Goal: Information Seeking & Learning: Learn about a topic

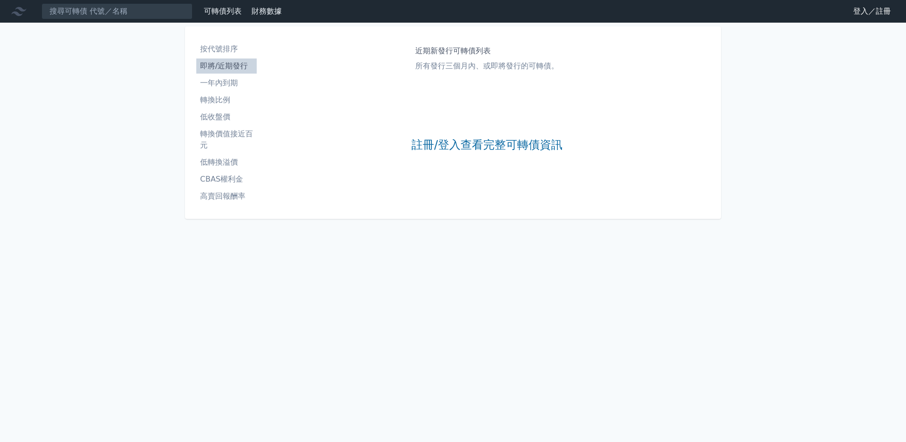
click at [230, 117] on li "低收盤價" at bounding box center [226, 116] width 60 height 11
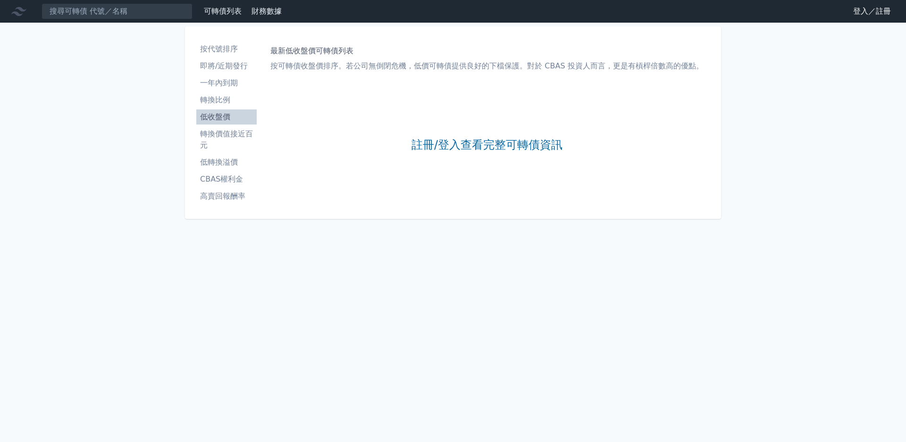
click at [495, 155] on div "註冊/登入查看完整可轉債資訊" at bounding box center [486, 145] width 151 height 125
click at [496, 154] on div "註冊/登入查看完整可轉債資訊" at bounding box center [486, 145] width 151 height 125
click at [498, 151] on link "註冊/登入查看完整可轉債資訊" at bounding box center [486, 145] width 151 height 15
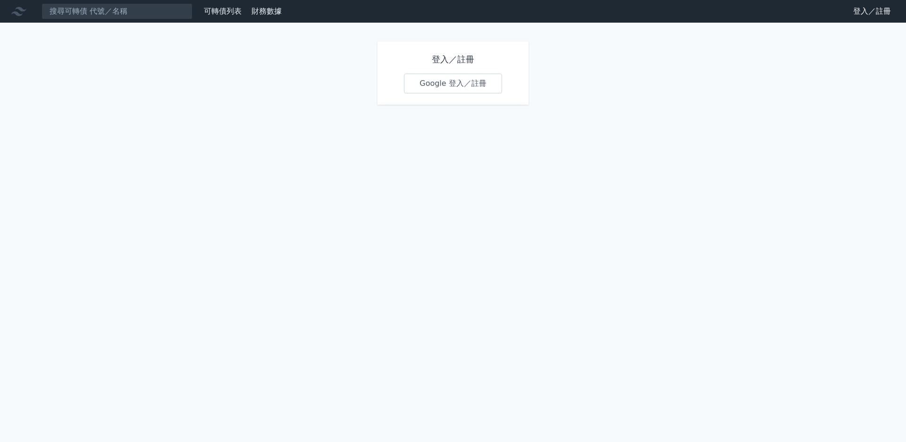
click at [487, 86] on link "Google 登入／註冊" at bounding box center [453, 84] width 98 height 20
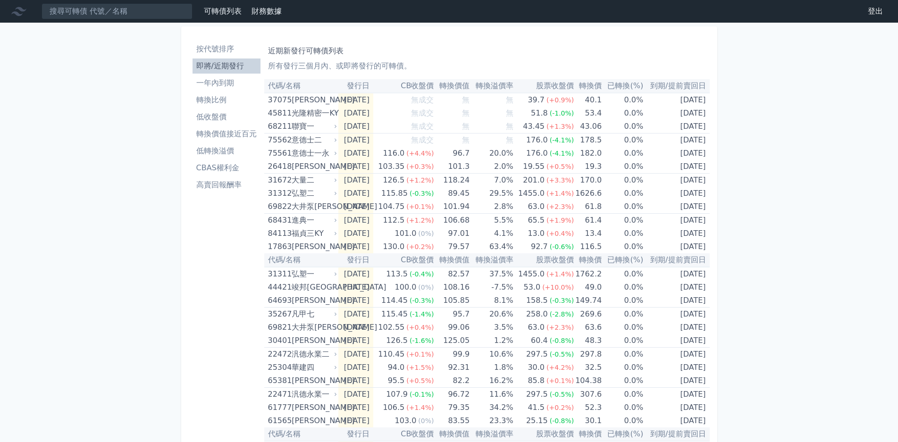
click at [240, 148] on li "低轉換溢價" at bounding box center [227, 150] width 68 height 11
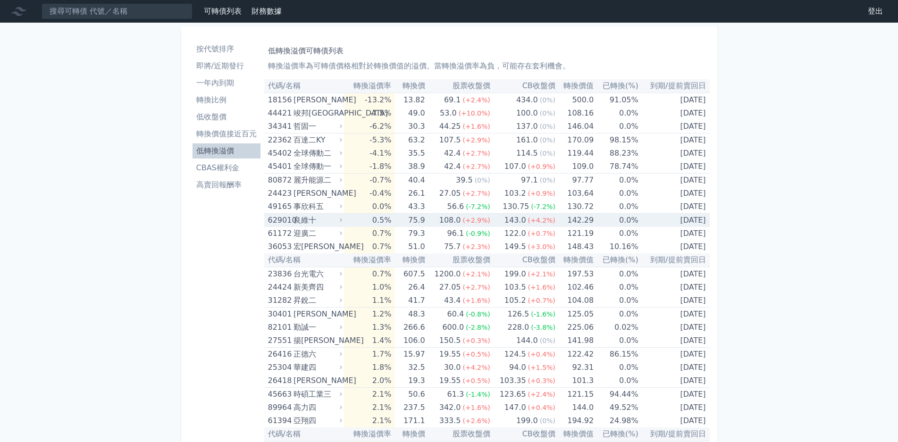
click at [324, 220] on div "良維十" at bounding box center [316, 220] width 47 height 13
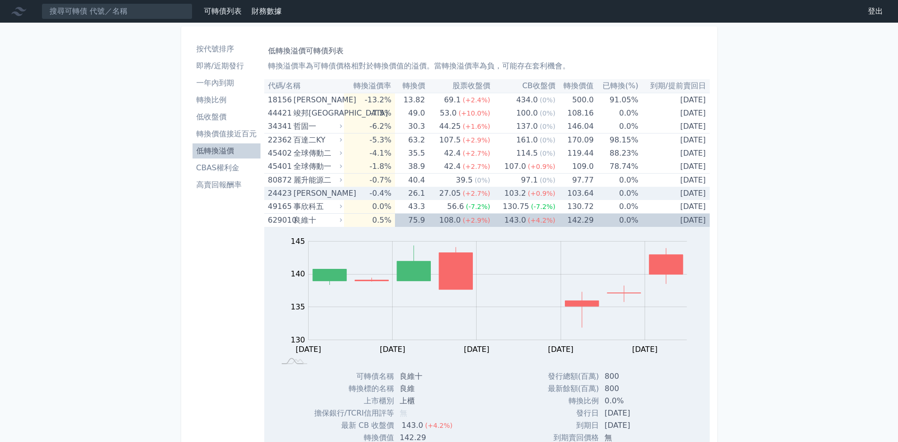
click at [340, 199] on div "[PERSON_NAME]" at bounding box center [316, 193] width 47 height 13
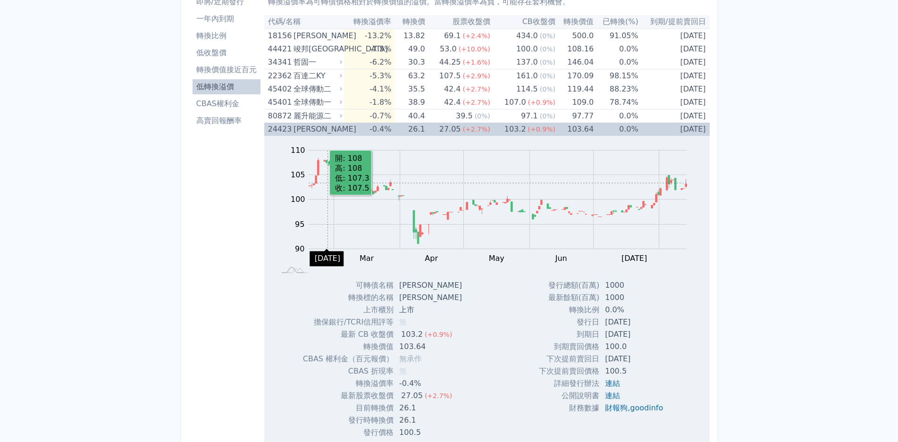
scroll to position [47, 0]
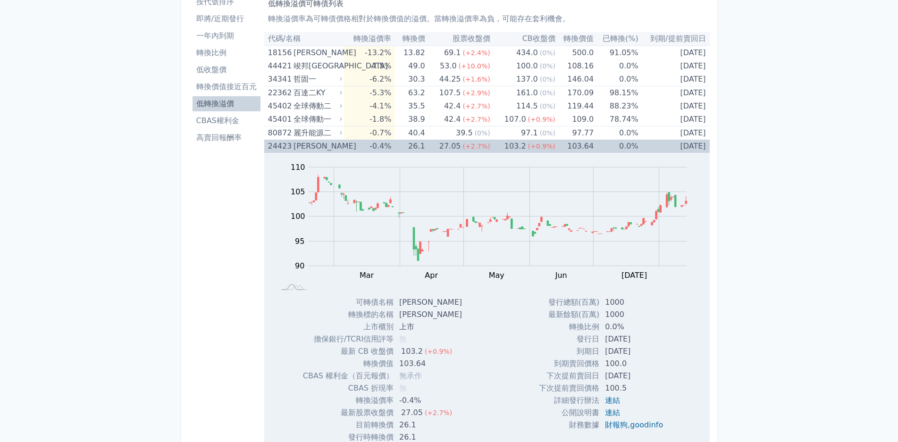
click at [333, 142] on div "[PERSON_NAME]" at bounding box center [316, 146] width 47 height 13
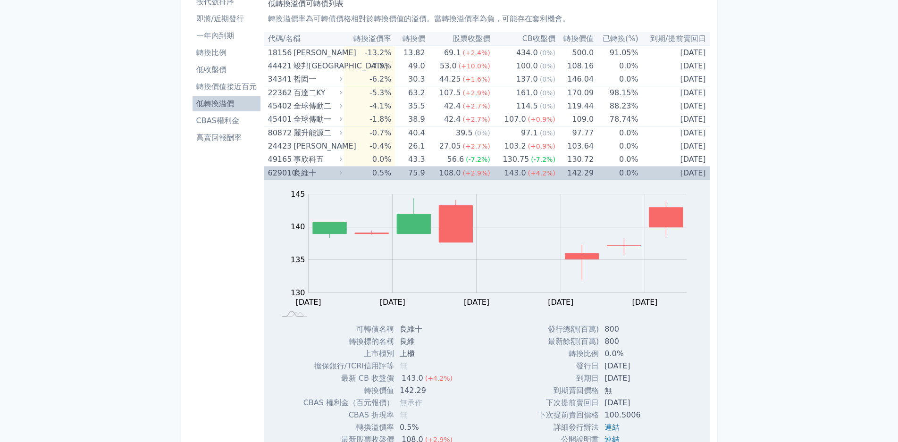
click at [337, 172] on div "良維十" at bounding box center [316, 173] width 47 height 13
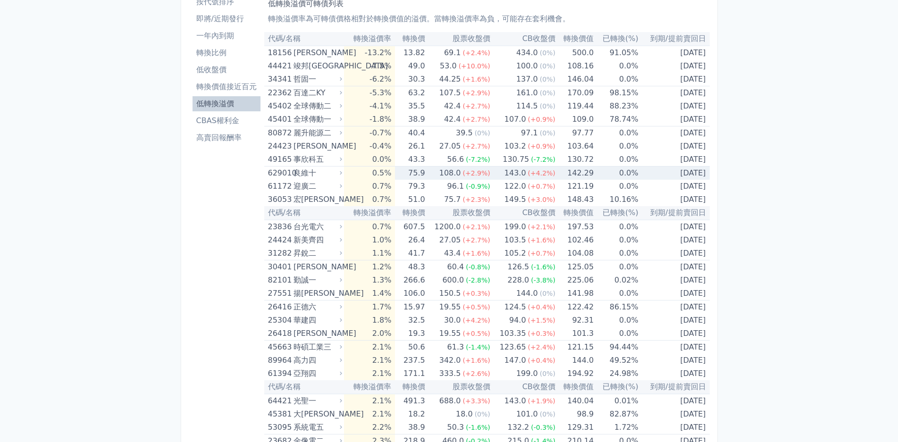
click at [337, 172] on div "良維十" at bounding box center [316, 173] width 47 height 13
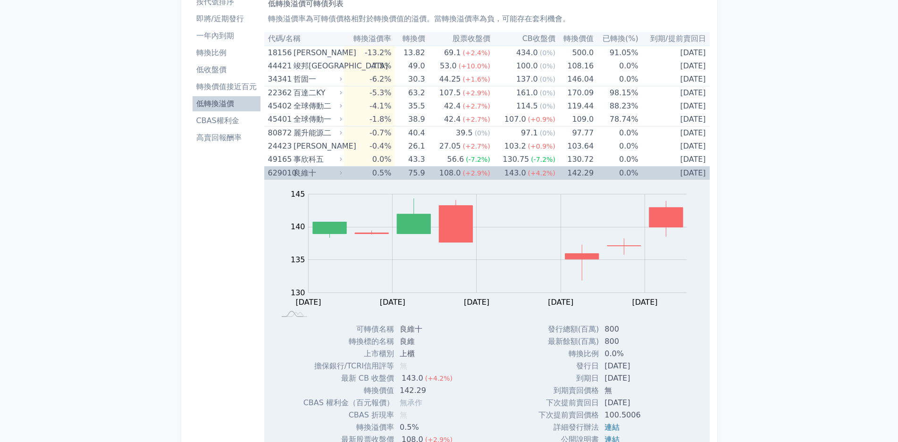
scroll to position [142, 0]
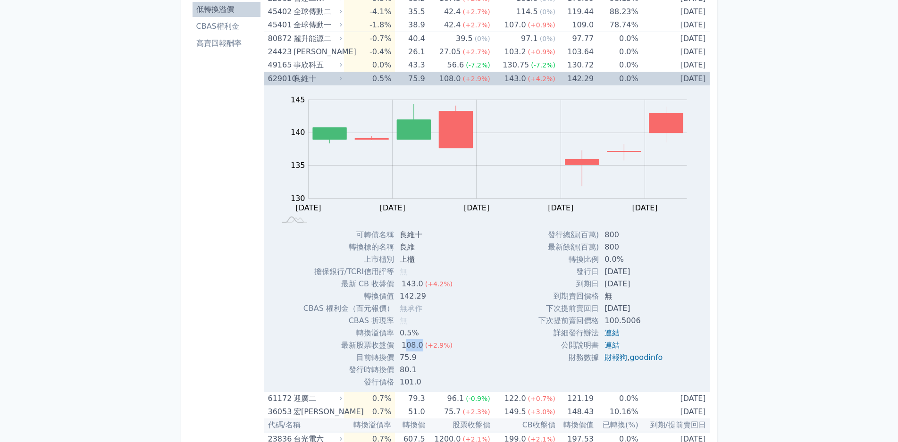
drag, startPoint x: 404, startPoint y: 341, endPoint x: 424, endPoint y: 344, distance: 19.6
click at [423, 344] on td "108.0 (+2.9%)" at bounding box center [427, 345] width 66 height 12
click at [425, 344] on span "(+2.9%)" at bounding box center [438, 346] width 27 height 8
drag, startPoint x: 402, startPoint y: 360, endPoint x: 425, endPoint y: 360, distance: 23.1
click at [425, 360] on td "75.9" at bounding box center [427, 358] width 66 height 12
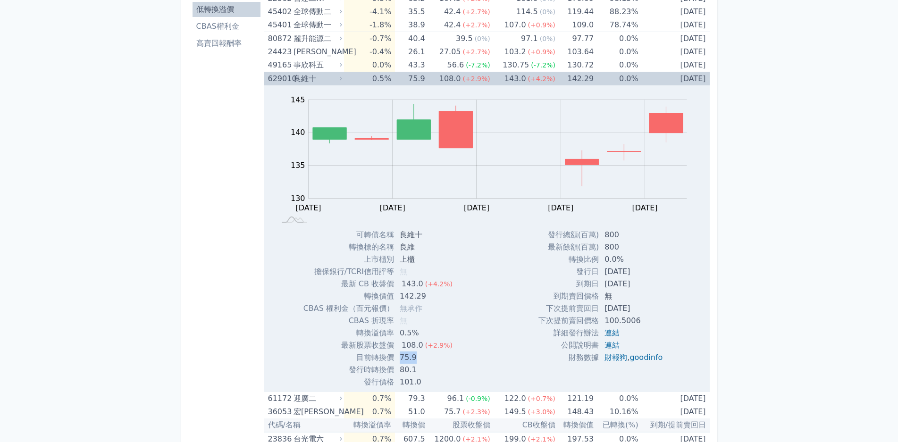
click at [425, 360] on td "75.9" at bounding box center [427, 358] width 66 height 12
drag, startPoint x: 400, startPoint y: 357, endPoint x: 430, endPoint y: 357, distance: 30.2
click at [430, 357] on td "75.9" at bounding box center [427, 358] width 66 height 12
click at [318, 81] on div "良維十" at bounding box center [316, 78] width 47 height 13
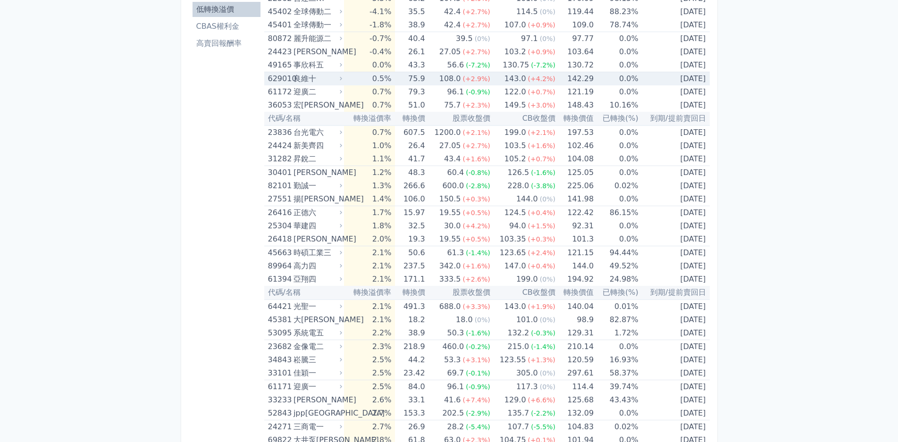
click at [333, 81] on div "良維十" at bounding box center [316, 78] width 47 height 13
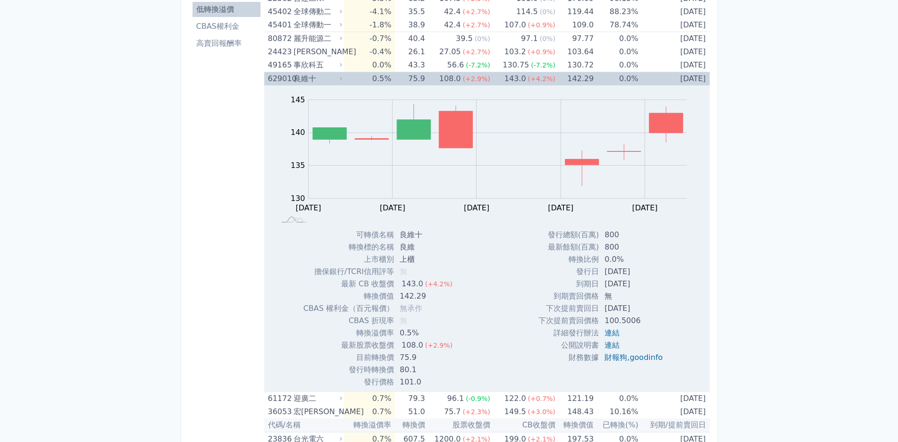
click at [342, 76] on icon at bounding box center [341, 78] width 6 height 6
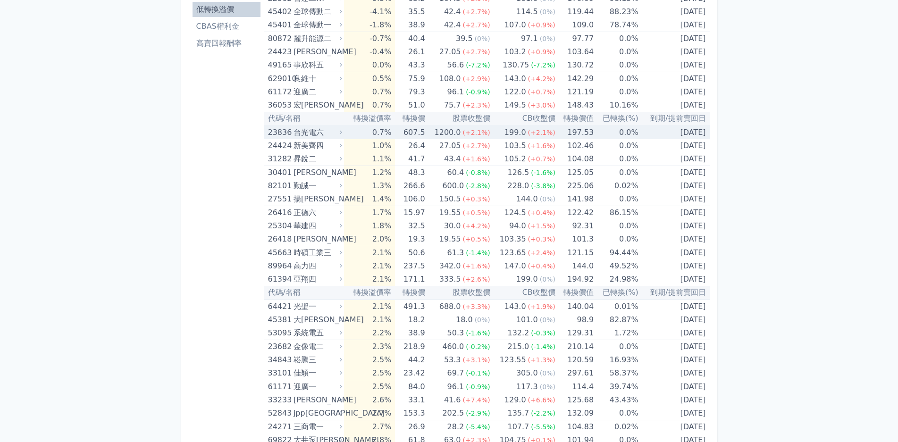
click at [329, 135] on div "台光電六" at bounding box center [316, 132] width 47 height 13
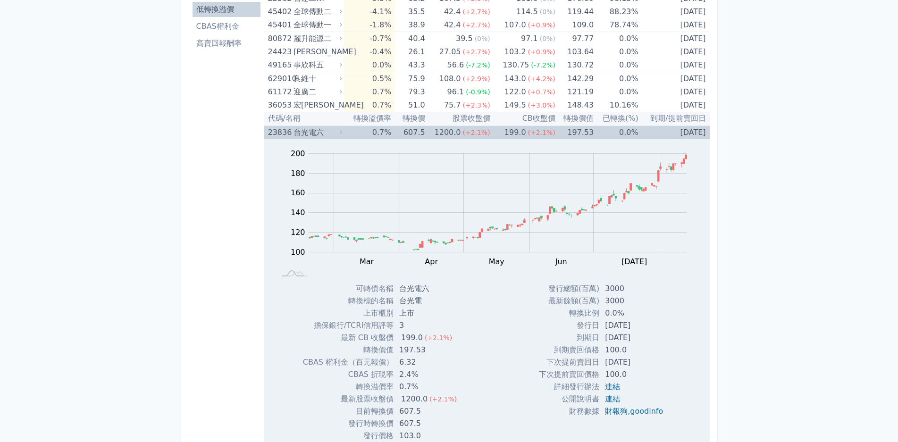
click at [329, 135] on div "台光電六" at bounding box center [316, 132] width 47 height 13
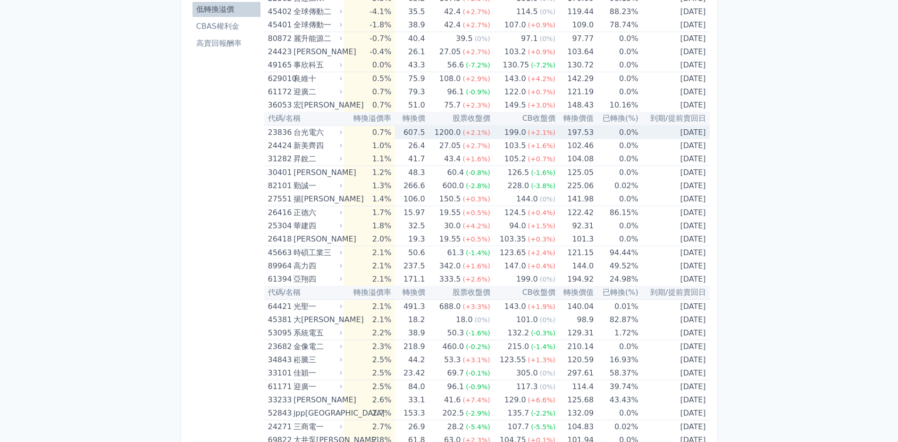
click at [329, 135] on div "台光電六" at bounding box center [316, 132] width 47 height 13
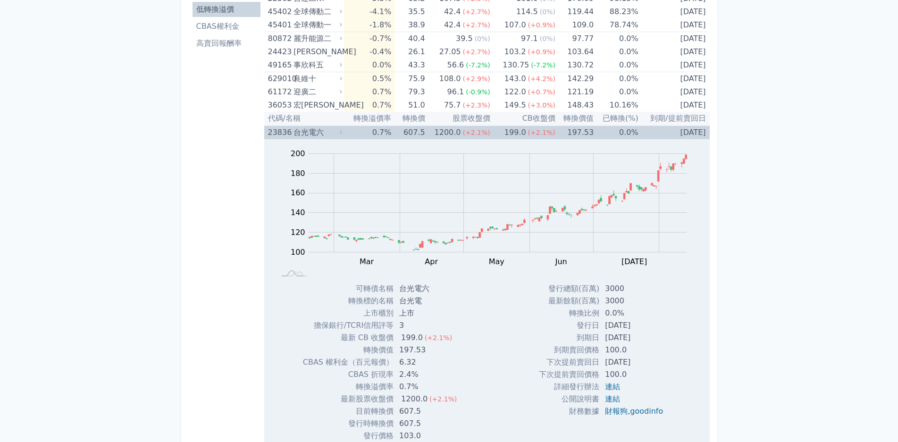
click at [329, 135] on div "台光電六" at bounding box center [316, 132] width 47 height 13
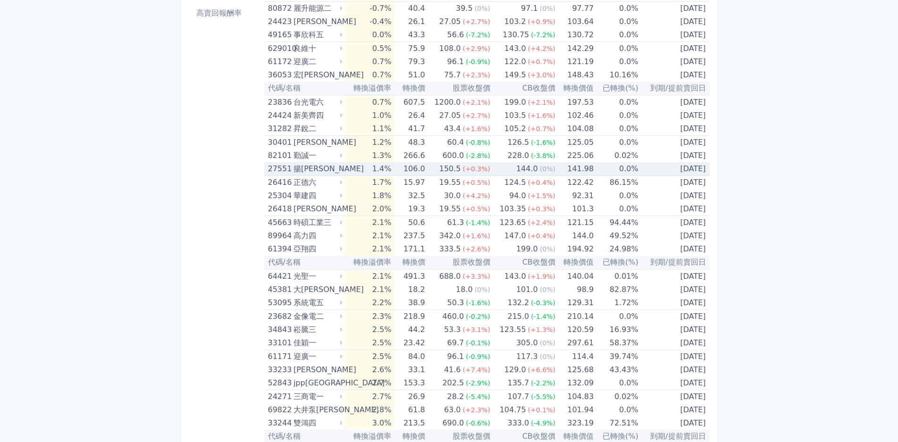
scroll to position [189, 0]
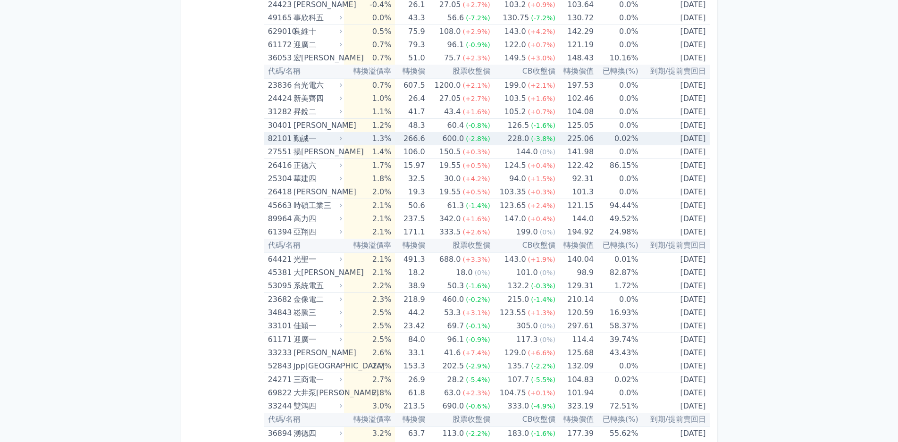
click at [332, 139] on div "勤誠一" at bounding box center [316, 138] width 47 height 13
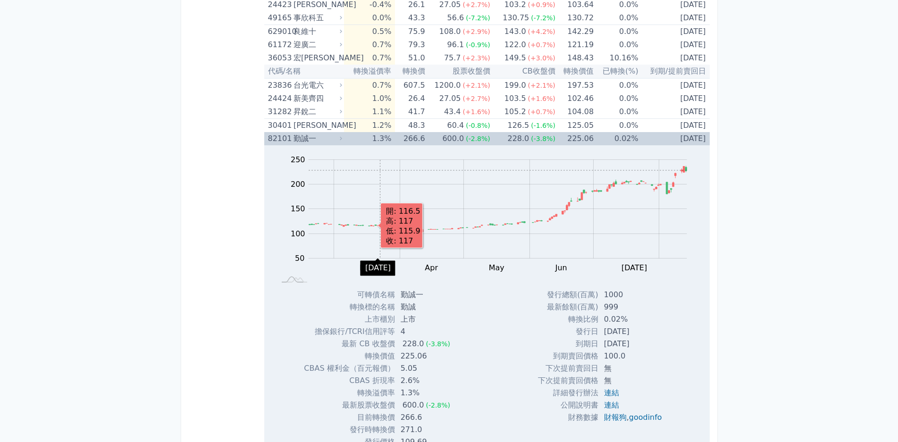
scroll to position [236, 0]
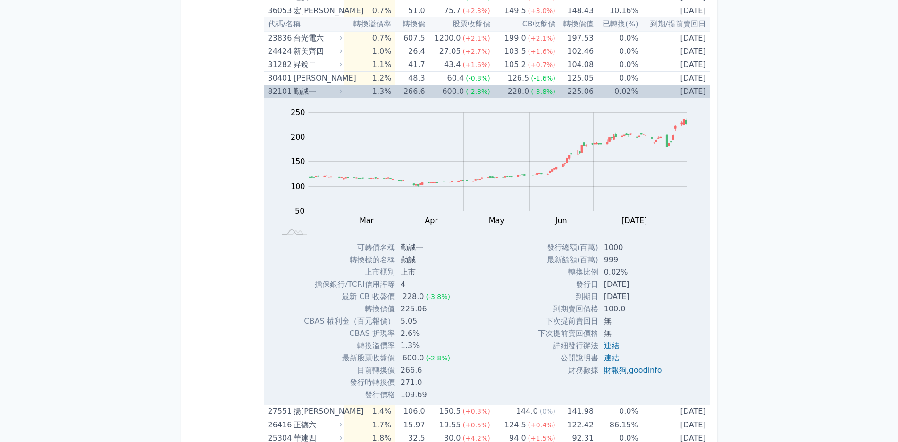
click at [327, 89] on div "勤誠一" at bounding box center [316, 91] width 47 height 13
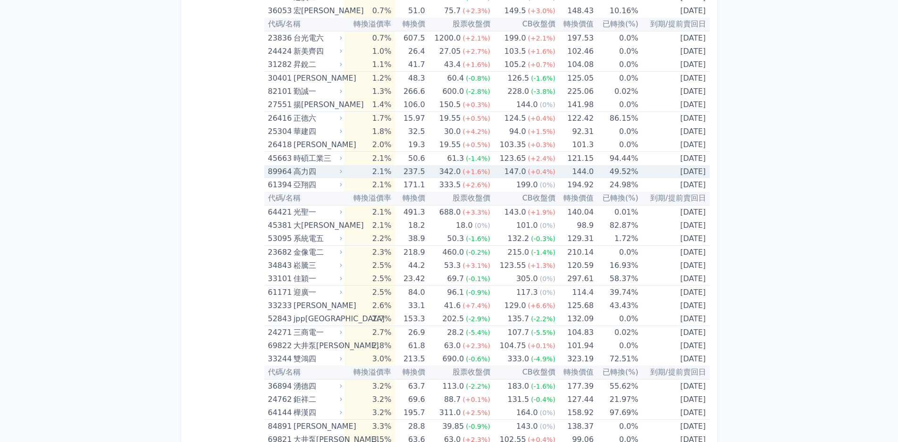
click at [342, 176] on div "89964 高力四" at bounding box center [306, 171] width 76 height 13
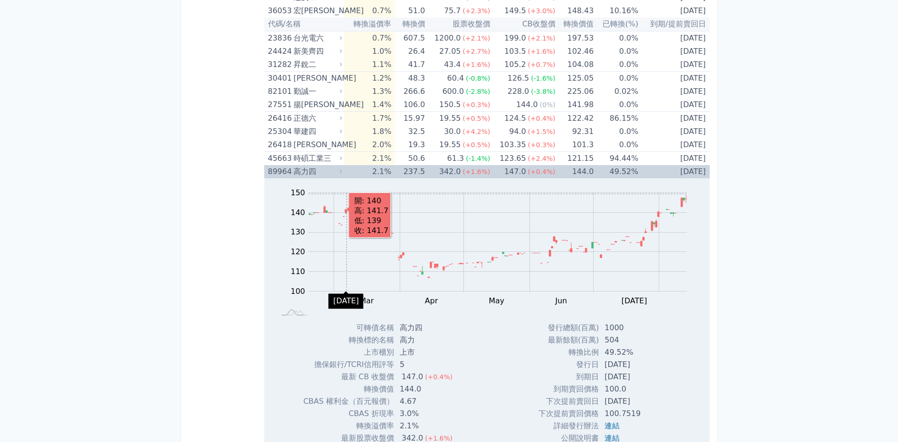
scroll to position [330, 0]
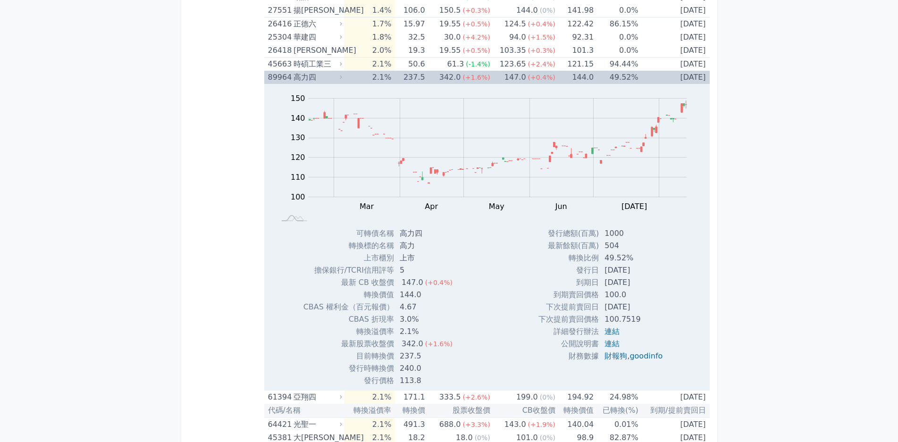
drag, startPoint x: 407, startPoint y: 359, endPoint x: 441, endPoint y: 354, distance: 34.4
click at [438, 355] on td "237.5" at bounding box center [427, 356] width 66 height 12
click at [441, 354] on td "237.5" at bounding box center [427, 356] width 66 height 12
click at [322, 77] on div "高力四" at bounding box center [316, 77] width 47 height 13
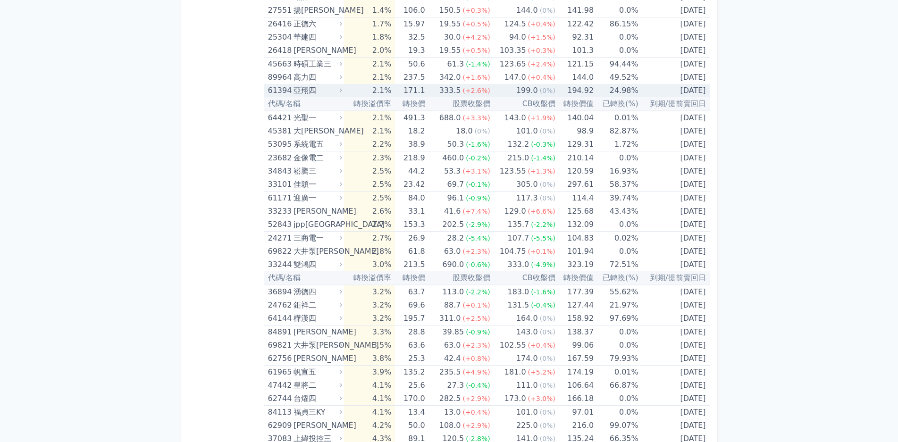
click at [324, 93] on div "亞翔四" at bounding box center [316, 90] width 47 height 13
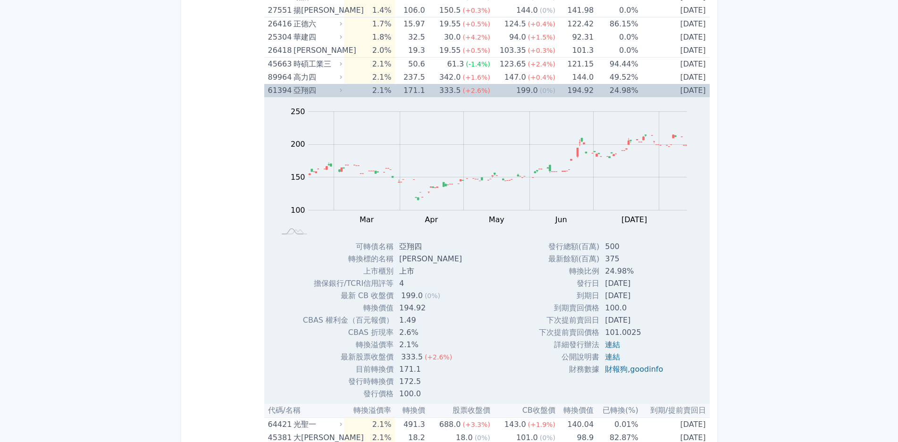
click at [324, 93] on div "亞翔四" at bounding box center [316, 90] width 47 height 13
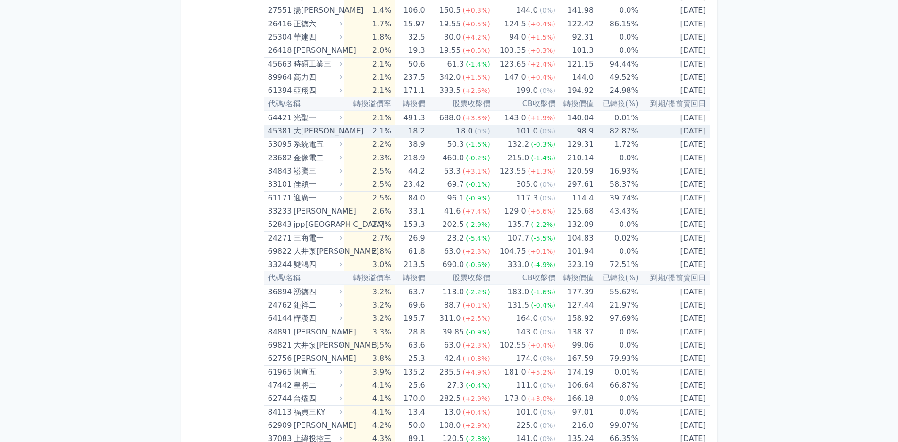
click at [328, 132] on div "大[PERSON_NAME]" at bounding box center [316, 131] width 47 height 13
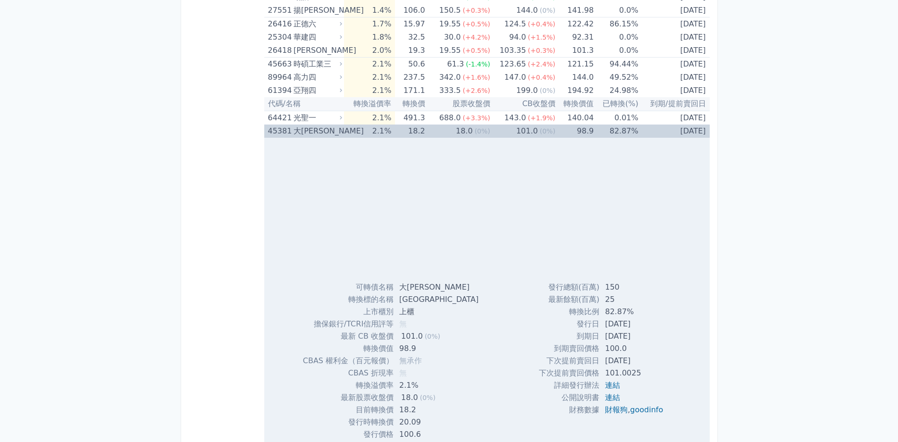
click at [328, 132] on div "大[PERSON_NAME]" at bounding box center [316, 131] width 47 height 13
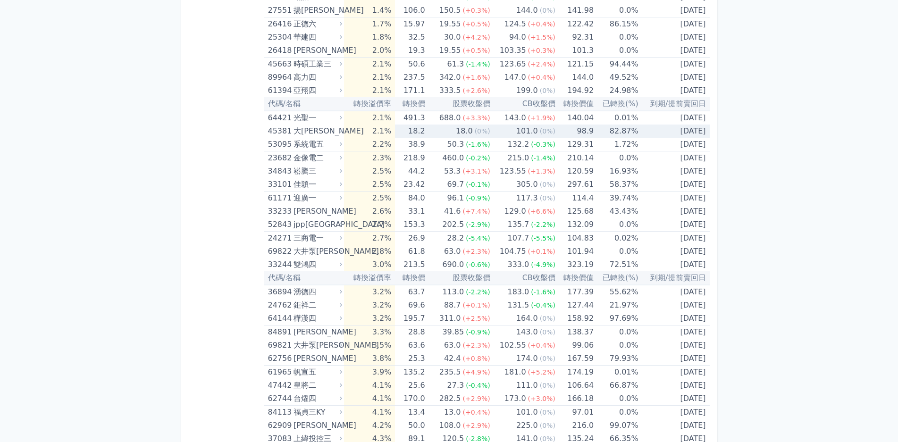
click at [328, 132] on div "大[PERSON_NAME]" at bounding box center [316, 131] width 47 height 13
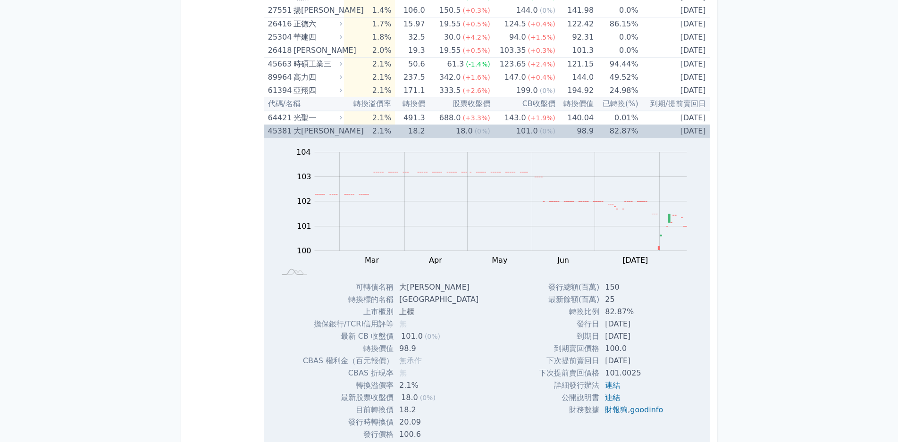
click at [328, 132] on div "大[PERSON_NAME]" at bounding box center [316, 131] width 47 height 13
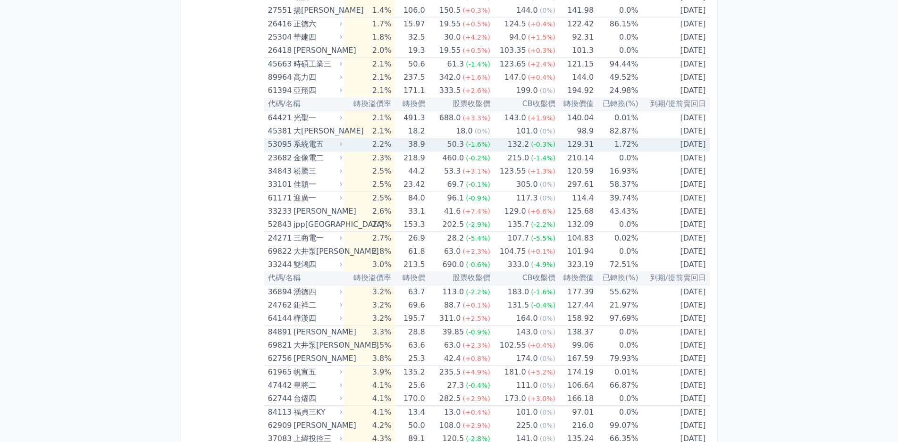
click at [335, 143] on div "系統電五" at bounding box center [316, 144] width 47 height 13
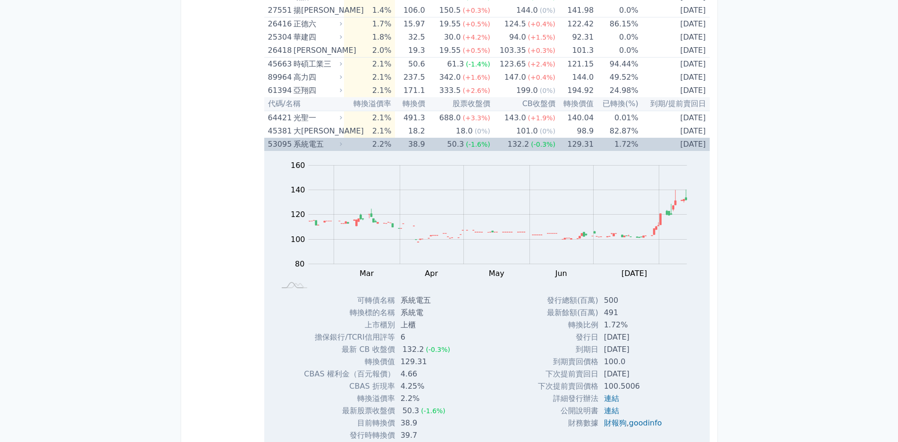
click at [335, 143] on div "系統電五" at bounding box center [316, 144] width 47 height 13
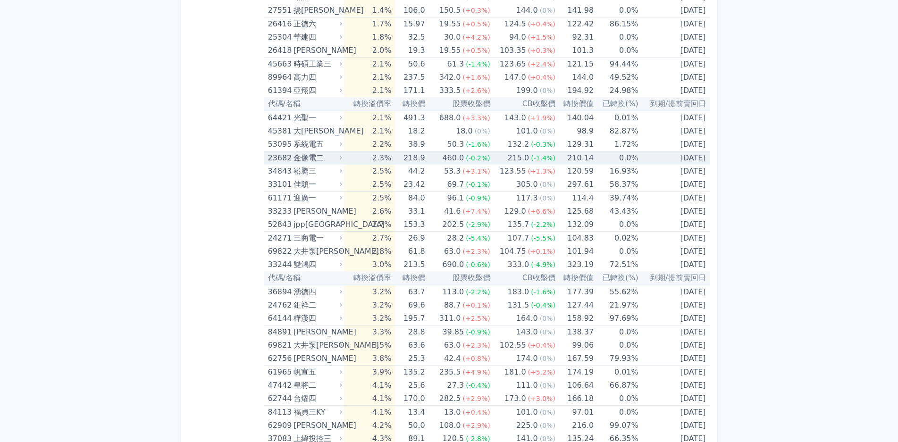
click at [335, 155] on div "金像電二" at bounding box center [316, 157] width 47 height 13
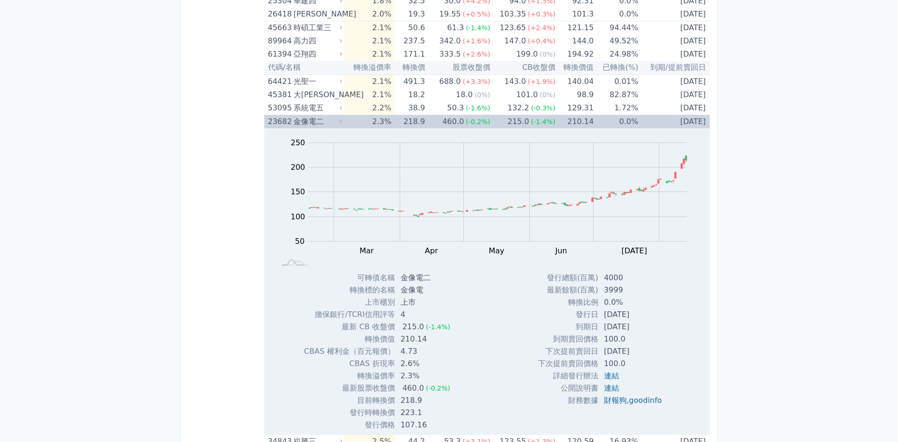
scroll to position [377, 0]
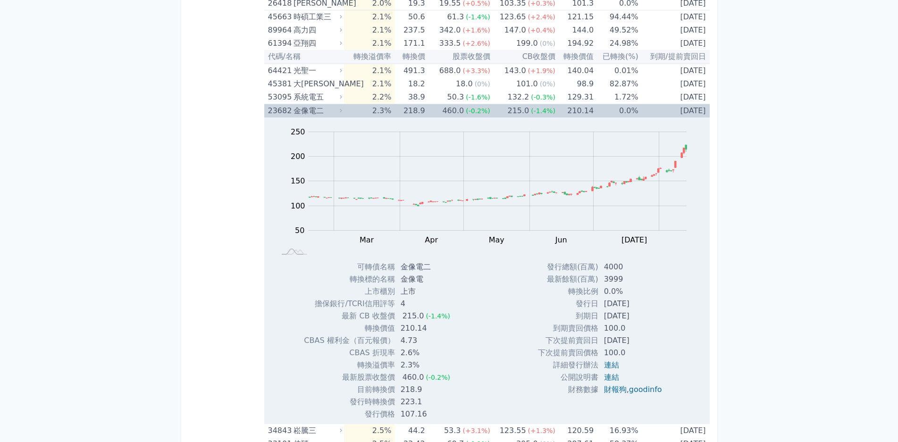
click at [324, 111] on div "金像電二" at bounding box center [316, 110] width 47 height 13
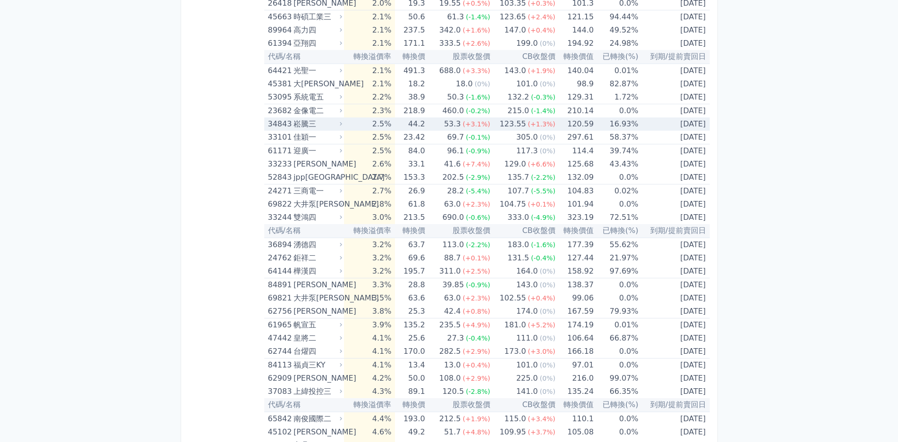
click at [326, 123] on div "崧騰三" at bounding box center [316, 123] width 47 height 13
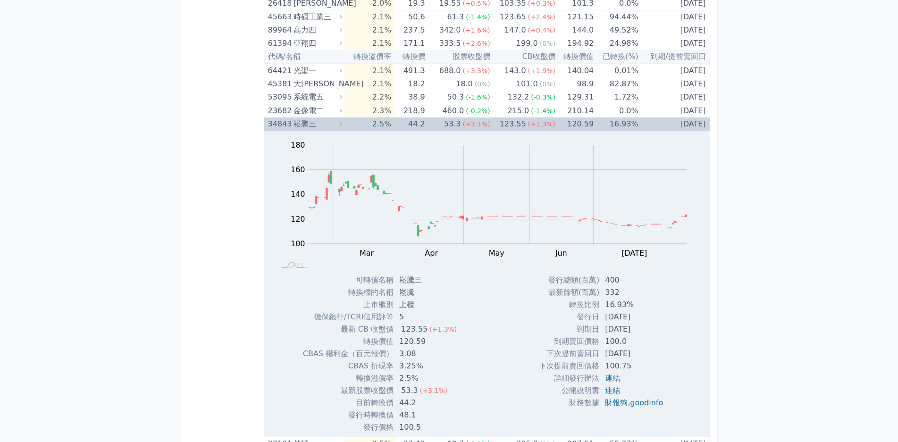
click at [326, 123] on div "崧騰三" at bounding box center [316, 123] width 47 height 13
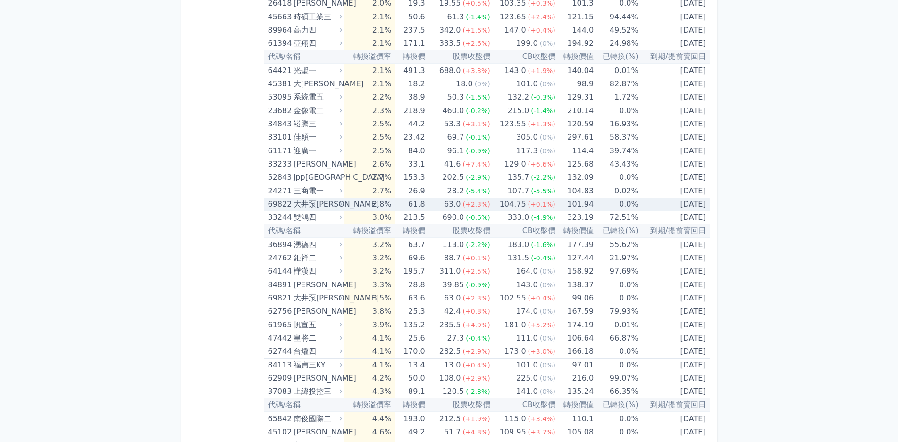
click at [337, 204] on div "大井泵[PERSON_NAME]" at bounding box center [316, 204] width 47 height 13
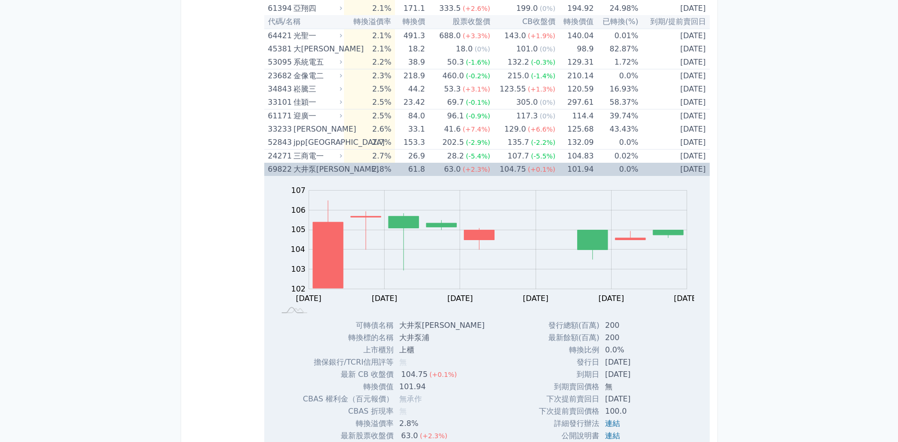
scroll to position [519, 0]
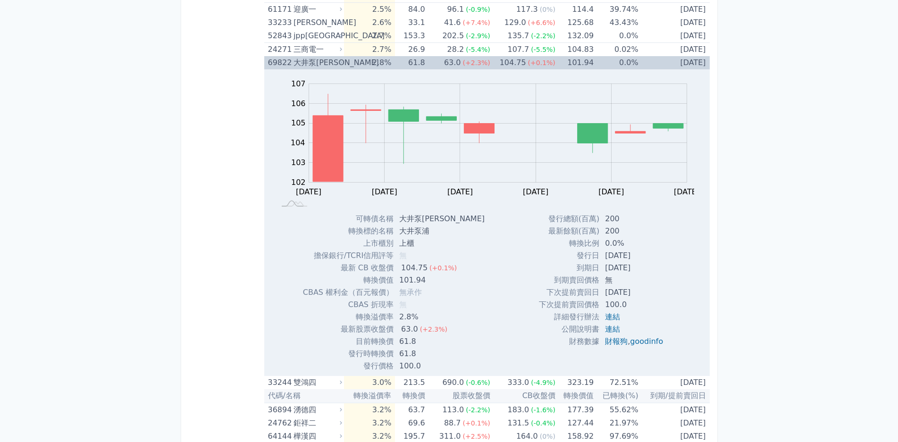
click at [331, 65] on div "大井泵[PERSON_NAME]" at bounding box center [316, 62] width 47 height 13
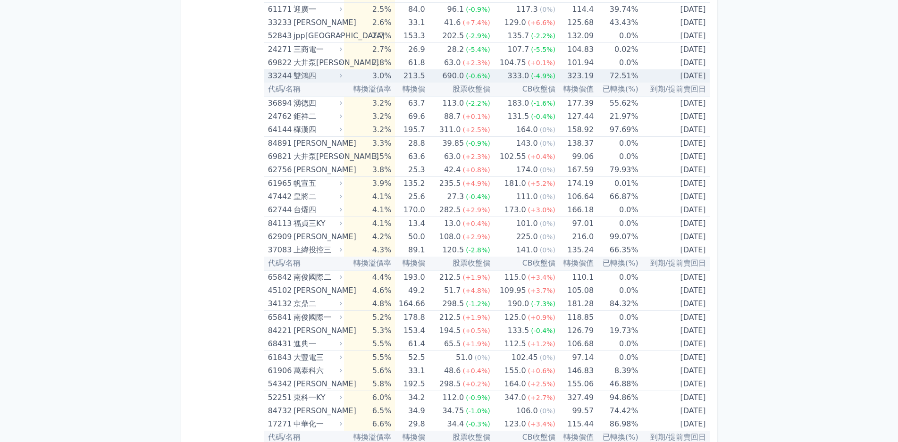
click at [330, 79] on div "雙鴻四" at bounding box center [316, 75] width 47 height 13
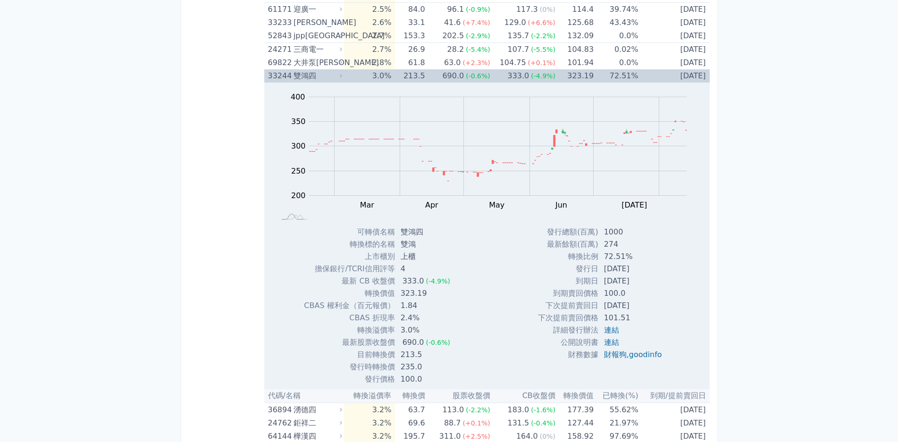
click at [335, 77] on div "雙鴻四" at bounding box center [316, 75] width 47 height 13
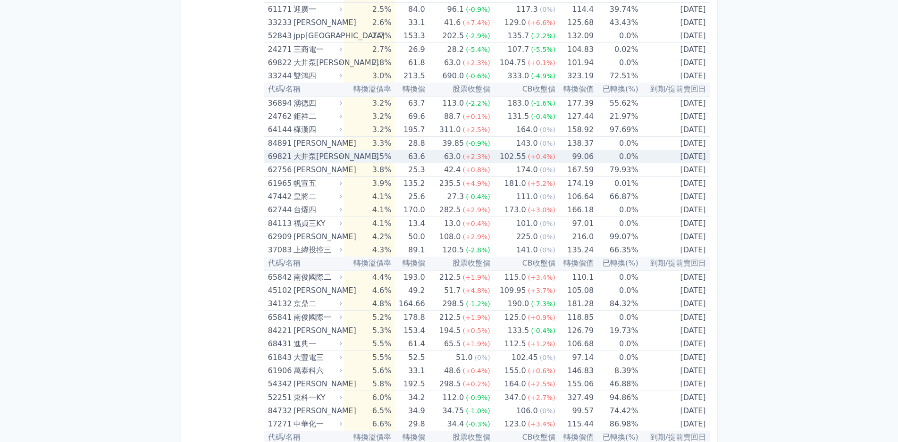
click at [332, 159] on div "大井泵[PERSON_NAME]" at bounding box center [316, 156] width 47 height 13
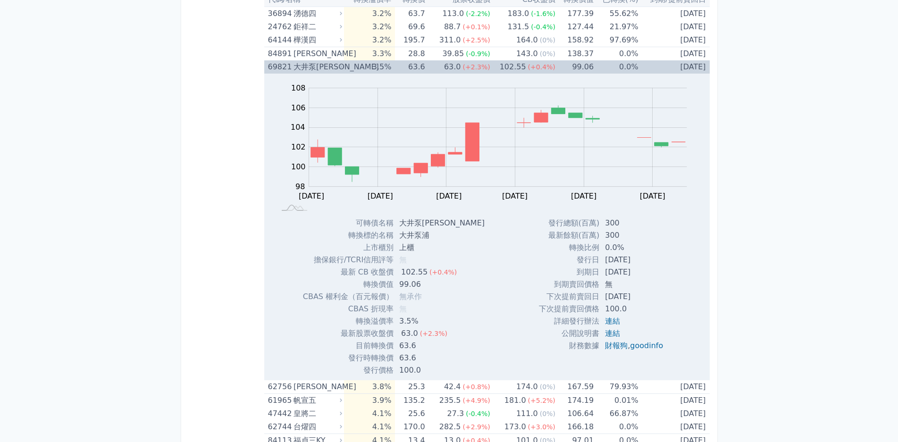
scroll to position [613, 0]
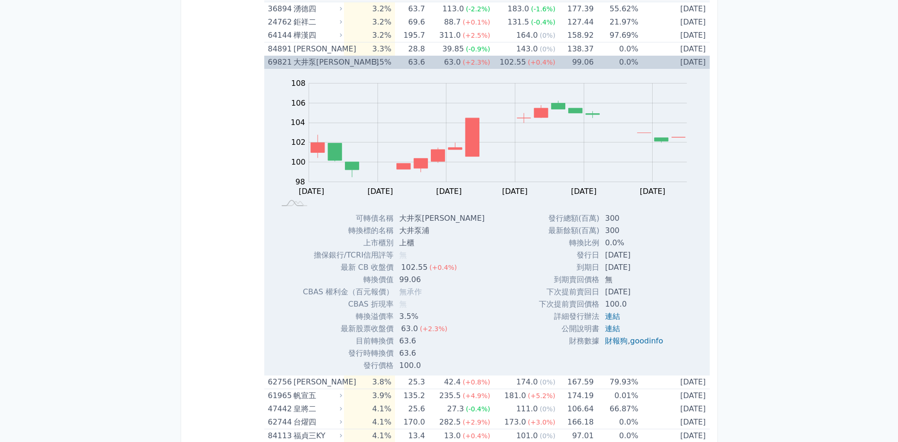
click at [340, 64] on icon at bounding box center [341, 62] width 6 height 6
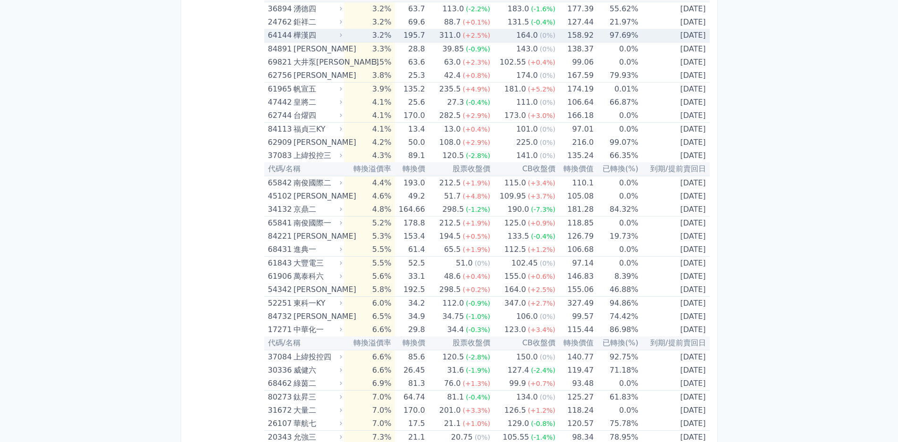
click at [336, 36] on div "樺漢四" at bounding box center [316, 35] width 47 height 13
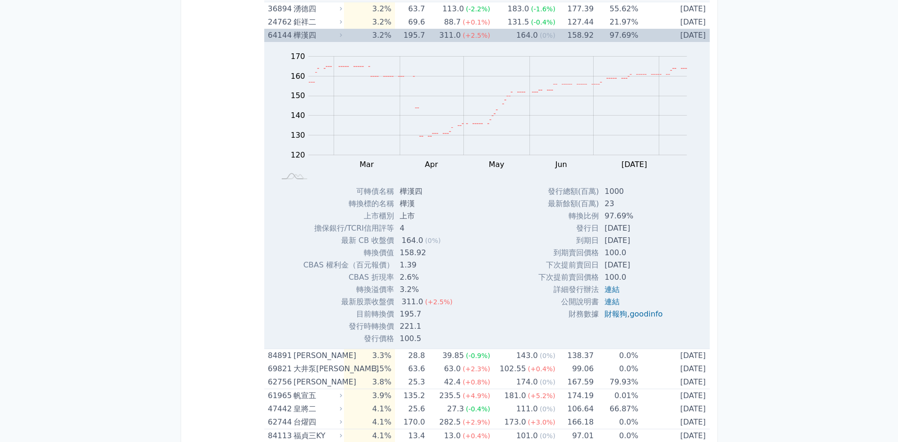
click at [336, 36] on div "樺漢四" at bounding box center [316, 35] width 47 height 13
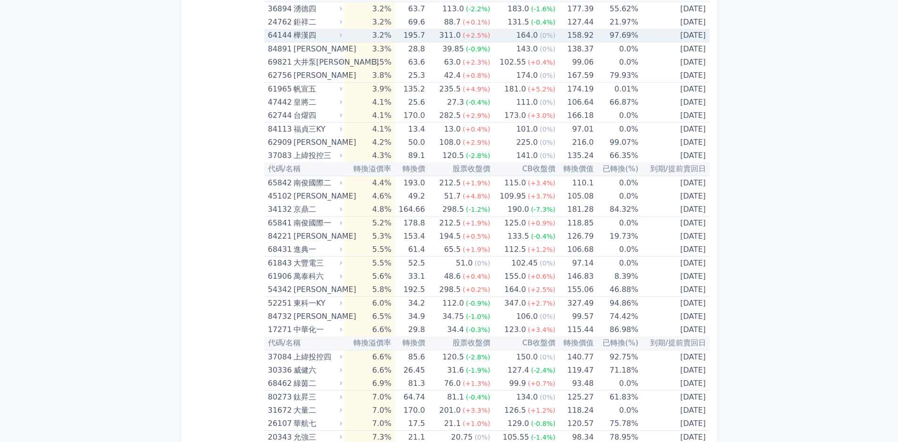
click at [338, 40] on div "樺漢四" at bounding box center [316, 35] width 47 height 13
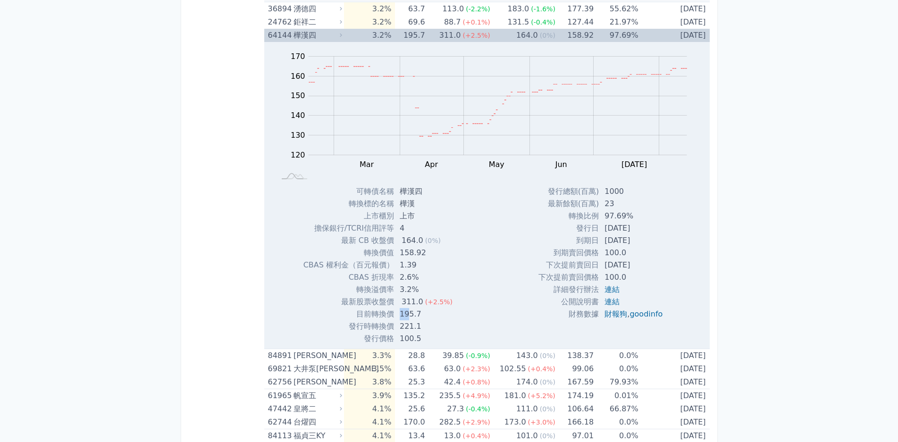
drag, startPoint x: 401, startPoint y: 314, endPoint x: 415, endPoint y: 316, distance: 13.8
click at [413, 316] on td "195.7" at bounding box center [427, 314] width 66 height 12
click at [415, 316] on td "195.7" at bounding box center [427, 314] width 66 height 12
click at [327, 34] on div "樺漢四" at bounding box center [316, 35] width 47 height 13
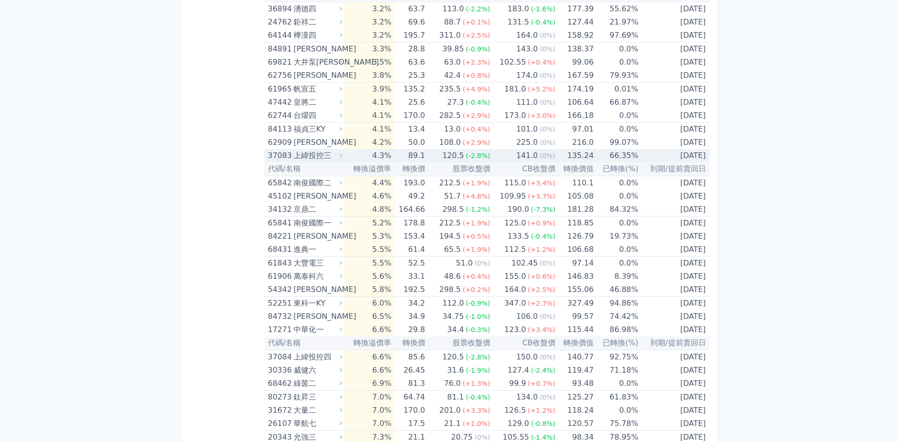
click at [326, 157] on div "上緯投控三" at bounding box center [316, 155] width 47 height 13
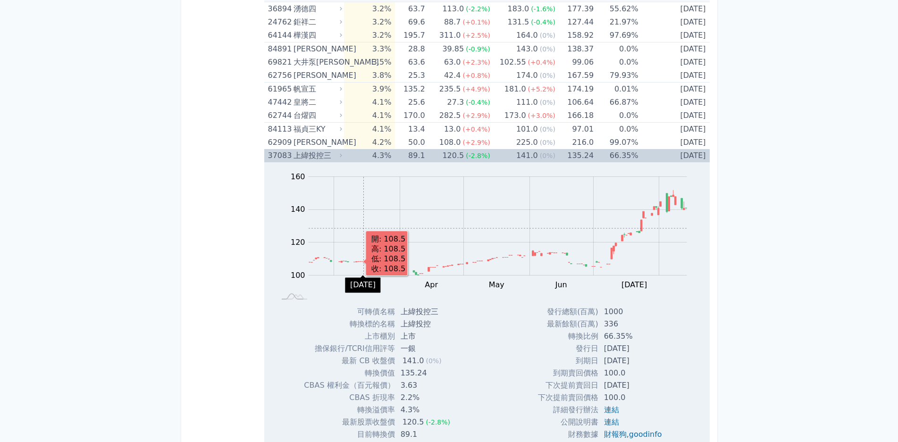
scroll to position [661, 0]
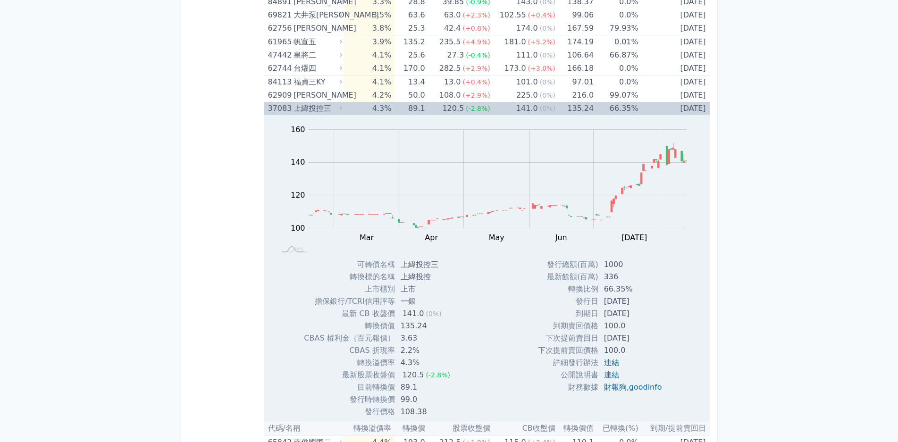
click at [334, 111] on div "上緯投控三" at bounding box center [316, 108] width 47 height 13
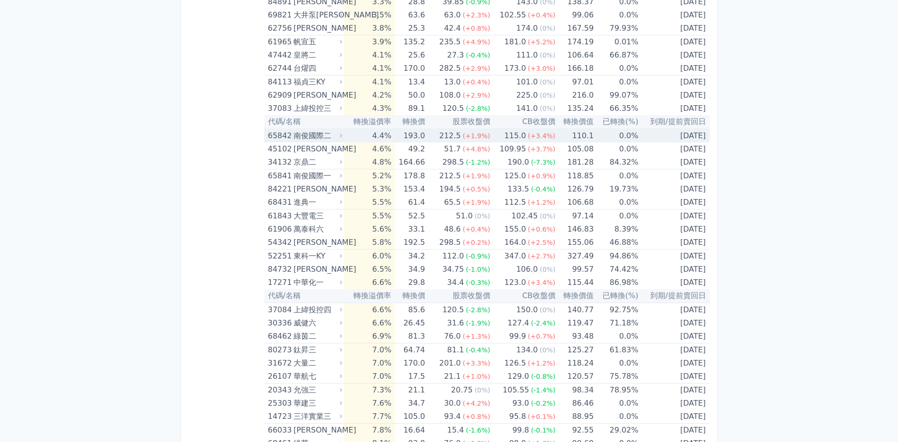
click at [325, 136] on div "南俊國際二" at bounding box center [316, 135] width 47 height 13
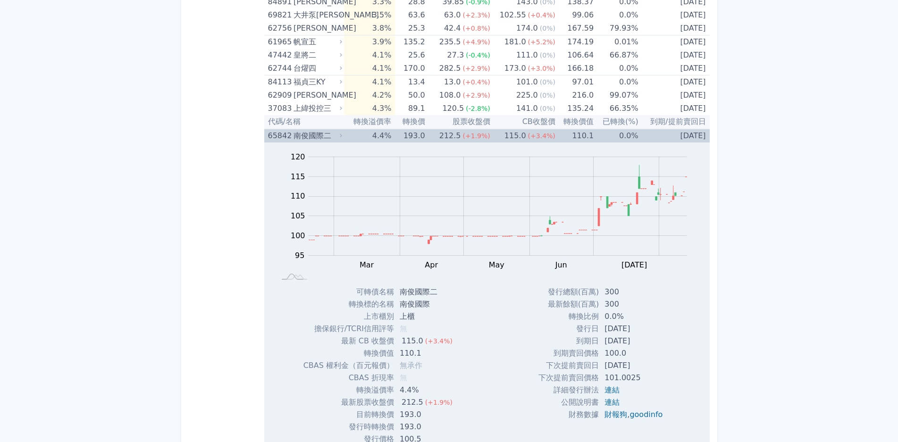
click at [325, 136] on div "南俊國際二" at bounding box center [316, 135] width 47 height 13
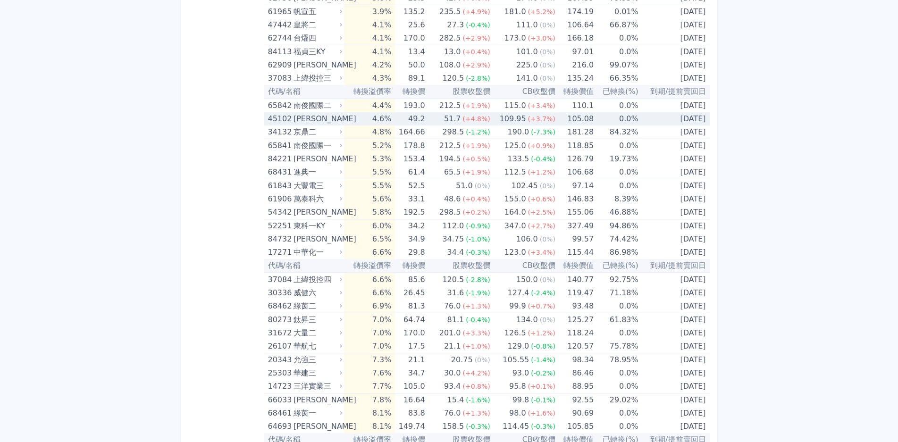
scroll to position [708, 0]
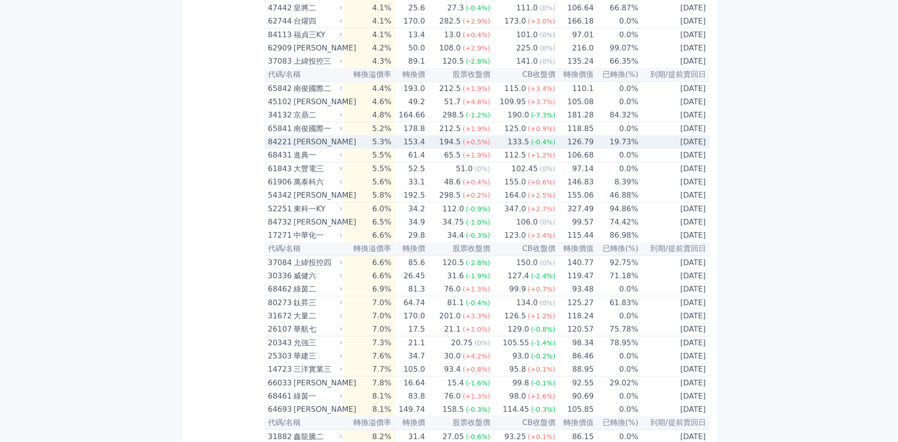
click at [331, 142] on div "[PERSON_NAME]" at bounding box center [316, 141] width 47 height 13
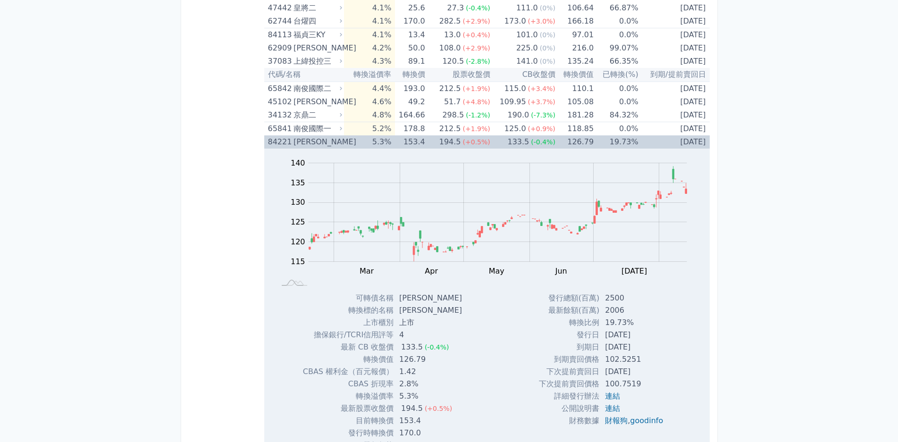
scroll to position [755, 0]
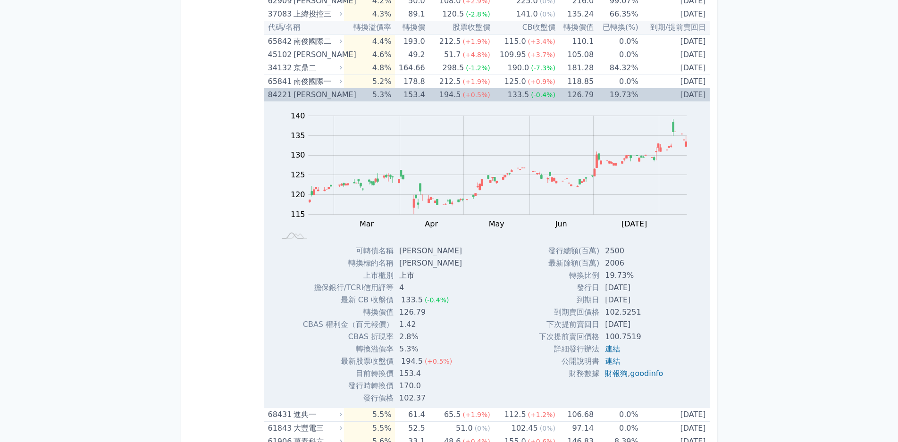
click at [325, 96] on div "[PERSON_NAME]" at bounding box center [316, 94] width 47 height 13
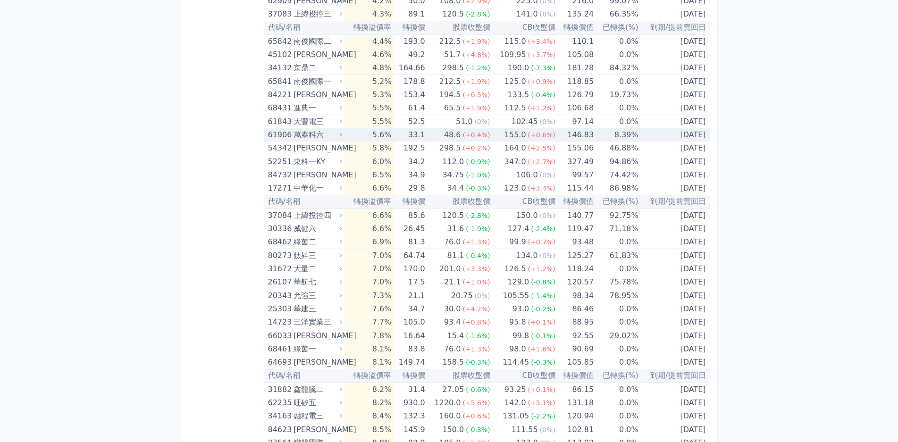
click at [331, 135] on div "萬泰科六" at bounding box center [316, 134] width 47 height 13
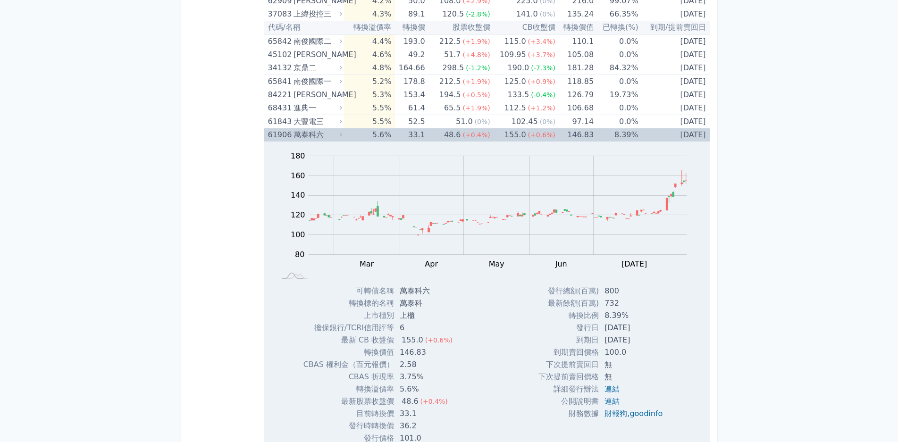
click at [331, 135] on div "萬泰科六" at bounding box center [316, 134] width 47 height 13
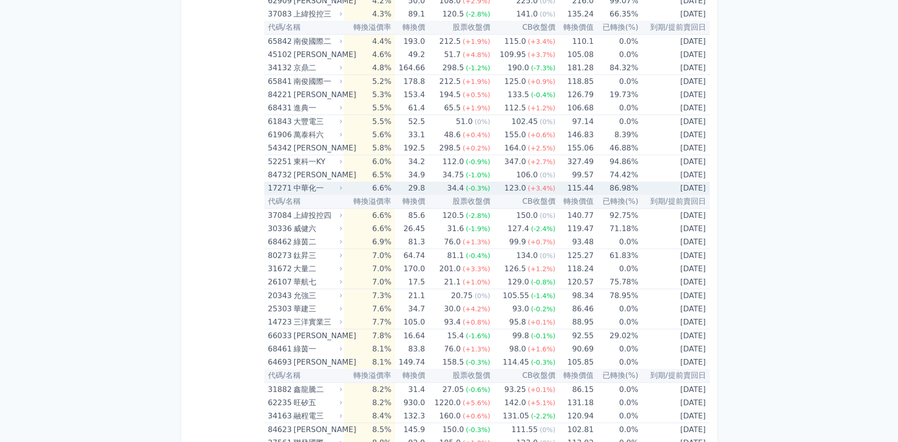
click at [333, 184] on div "中華化一" at bounding box center [316, 188] width 47 height 13
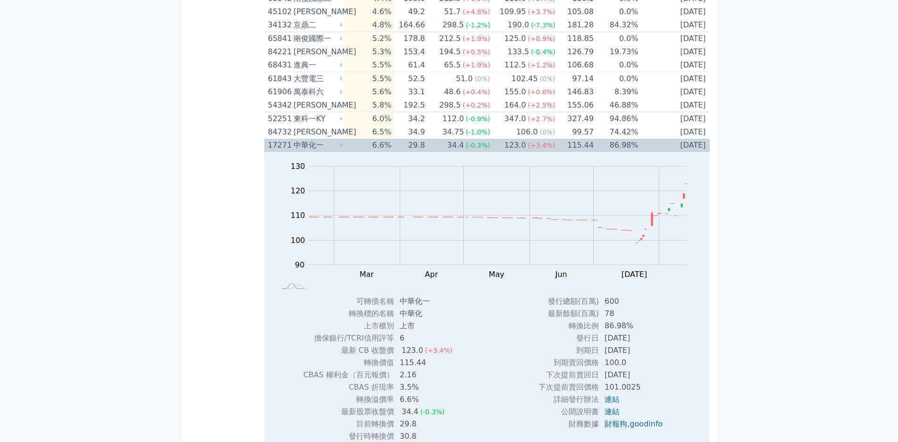
scroll to position [897, 0]
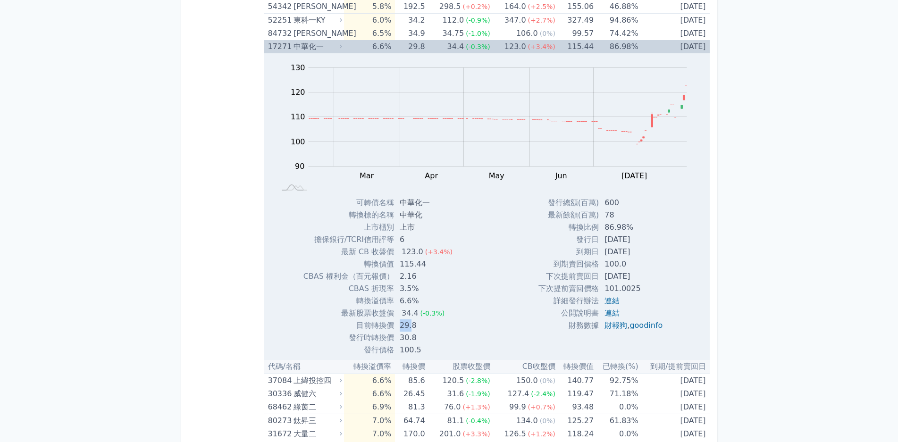
drag, startPoint x: 402, startPoint y: 321, endPoint x: 415, endPoint y: 324, distance: 13.5
click at [415, 324] on td "29.8" at bounding box center [427, 325] width 66 height 12
click at [332, 48] on div "中華化一" at bounding box center [316, 46] width 47 height 13
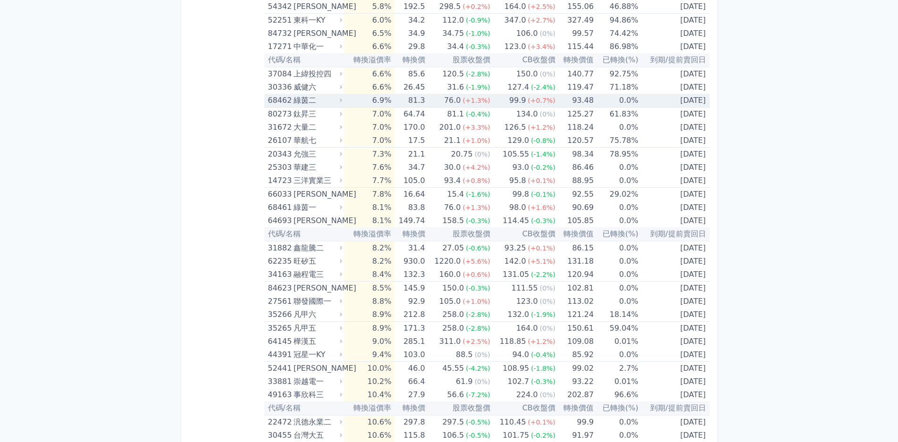
click at [333, 99] on div "綠茵二" at bounding box center [316, 100] width 47 height 13
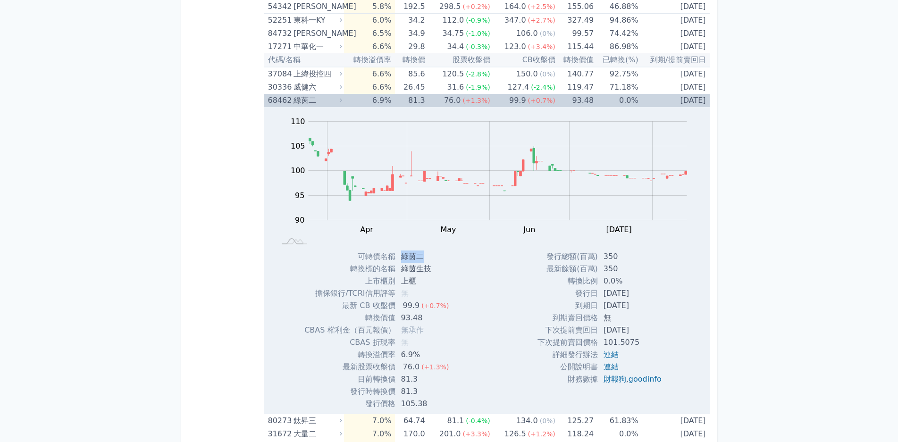
drag, startPoint x: 400, startPoint y: 254, endPoint x: 423, endPoint y: 260, distance: 23.9
click at [423, 260] on td "綠茵二" at bounding box center [425, 257] width 61 height 12
click at [416, 260] on td "綠茵二" at bounding box center [425, 257] width 61 height 12
drag, startPoint x: 402, startPoint y: 257, endPoint x: 412, endPoint y: 261, distance: 11.5
click at [412, 261] on td "綠茵二" at bounding box center [425, 257] width 61 height 12
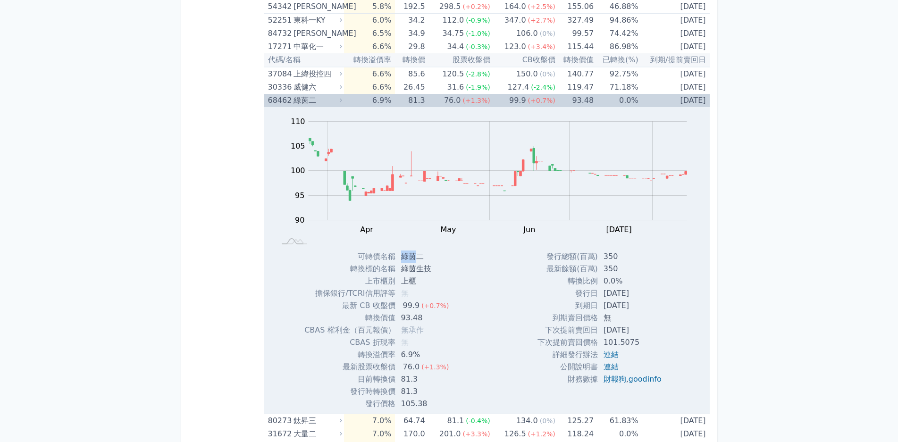
copy td "綠茵"
click at [333, 104] on div "綠茵二" at bounding box center [316, 100] width 47 height 13
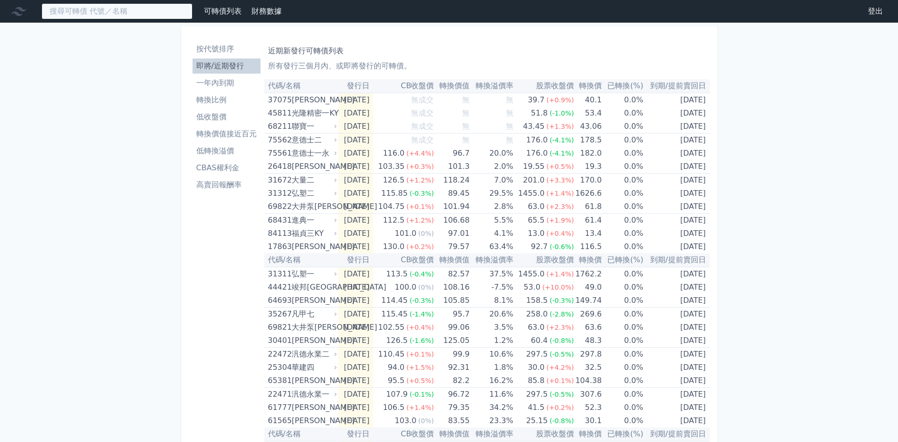
click at [139, 17] on input at bounding box center [117, 11] width 151 height 16
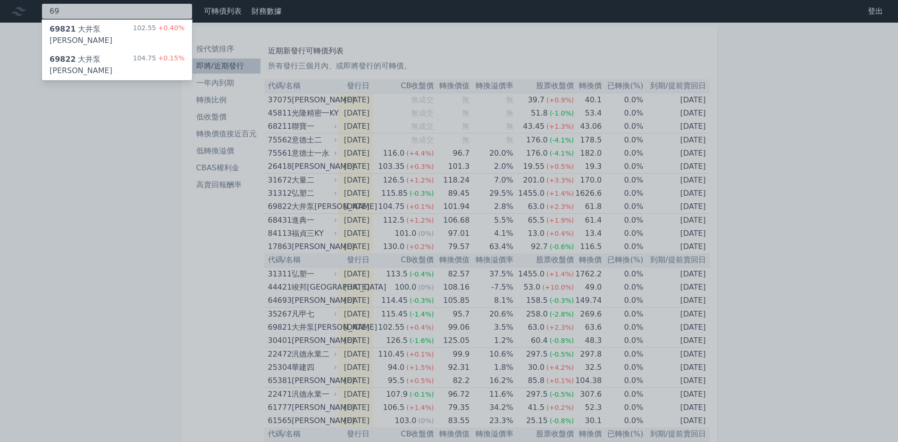
type input "6"
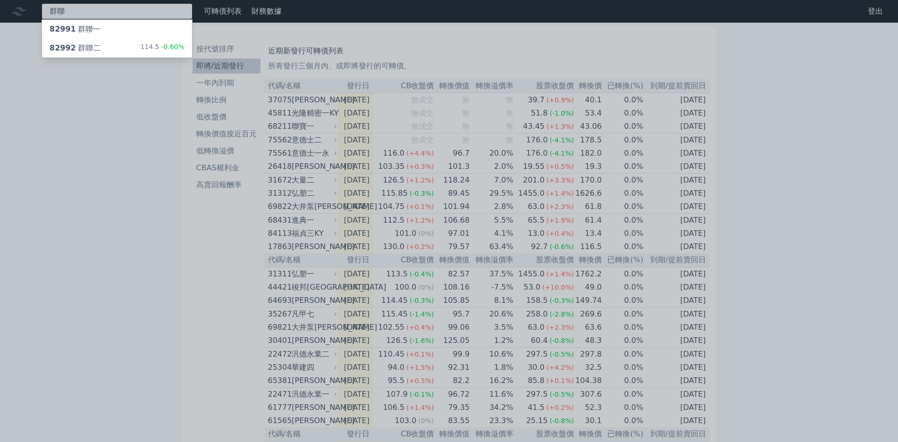
type input "群聯"
click at [165, 42] on div "82992 群聯二 114.5 -0.60%" at bounding box center [117, 48] width 150 height 19
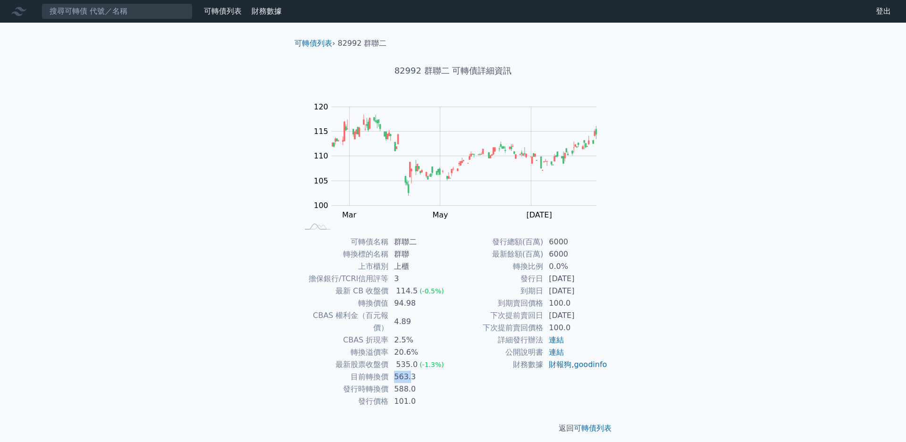
drag, startPoint x: 396, startPoint y: 366, endPoint x: 414, endPoint y: 367, distance: 18.0
click at [413, 371] on td "563.3" at bounding box center [420, 377] width 65 height 12
click at [414, 371] on td "563.3" at bounding box center [420, 377] width 65 height 12
drag, startPoint x: 392, startPoint y: 352, endPoint x: 437, endPoint y: 354, distance: 45.4
click at [431, 359] on td "535.0 (-1.3%)" at bounding box center [420, 365] width 65 height 12
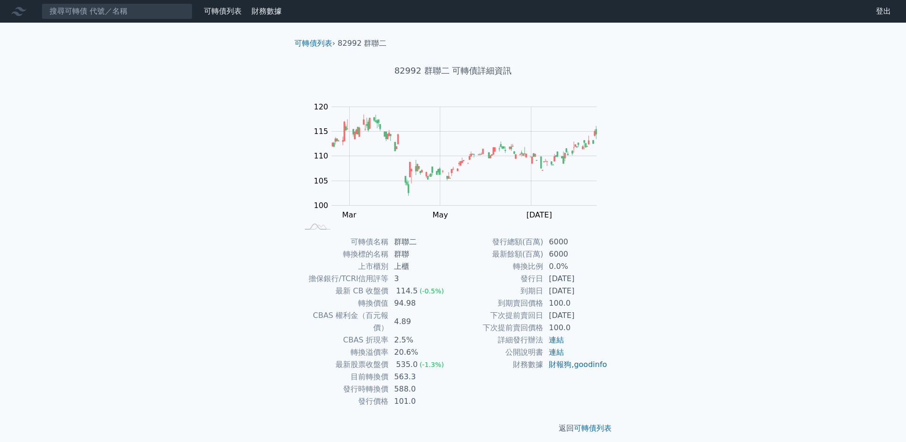
click at [437, 361] on span "(-1.3%)" at bounding box center [431, 365] width 25 height 8
drag, startPoint x: 387, startPoint y: 344, endPoint x: 436, endPoint y: 342, distance: 48.6
click at [435, 346] on tr "轉換溢價率 20.6%" at bounding box center [375, 352] width 155 height 12
click at [435, 346] on td "20.6%" at bounding box center [420, 352] width 65 height 12
drag, startPoint x: 573, startPoint y: 288, endPoint x: 586, endPoint y: 299, distance: 16.8
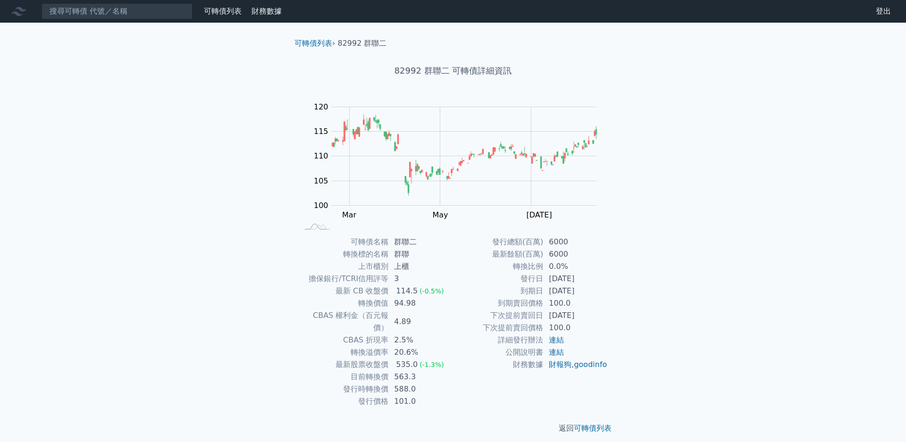
click at [580, 293] on td "[DATE]" at bounding box center [575, 291] width 65 height 12
click at [587, 299] on td "100.0" at bounding box center [575, 303] width 65 height 12
